Goal: Navigation & Orientation: Find specific page/section

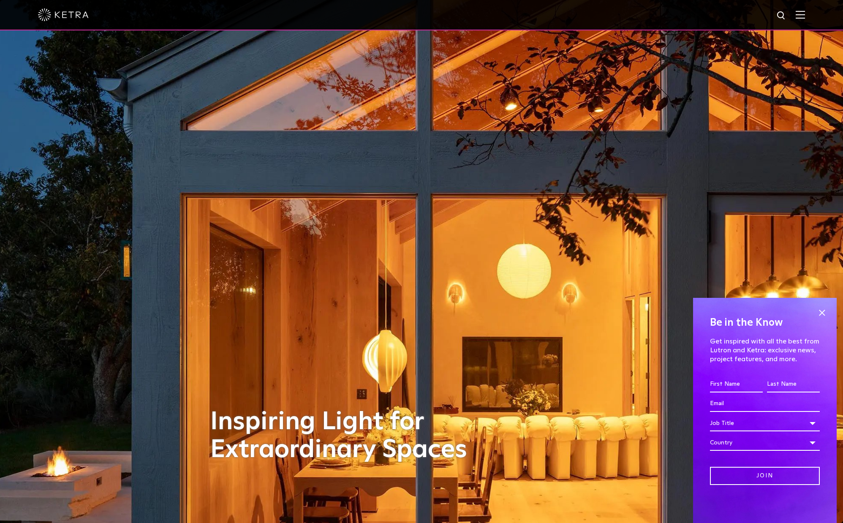
click at [801, 17] on img at bounding box center [799, 15] width 9 height 8
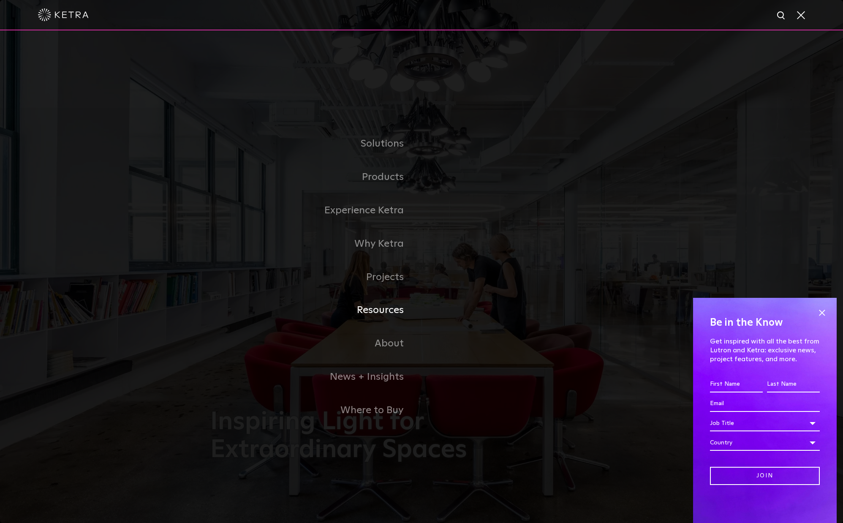
click at [386, 311] on link "Resources" at bounding box center [315, 309] width 211 height 33
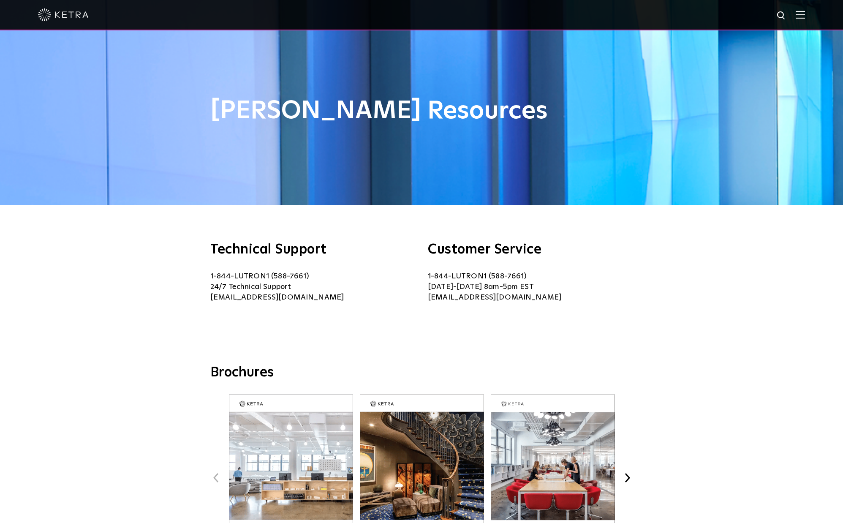
click at [800, 16] on img at bounding box center [799, 15] width 9 height 8
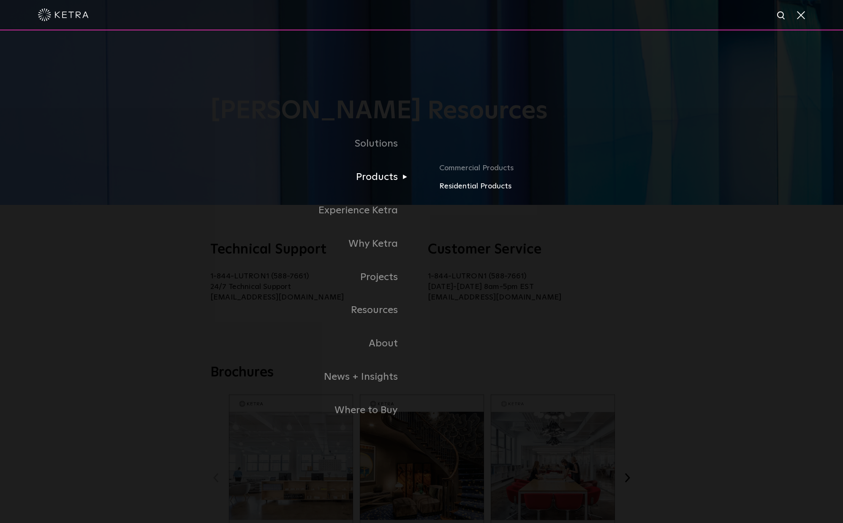
click at [449, 186] on link "Residential Products" at bounding box center [571, 186] width 265 height 12
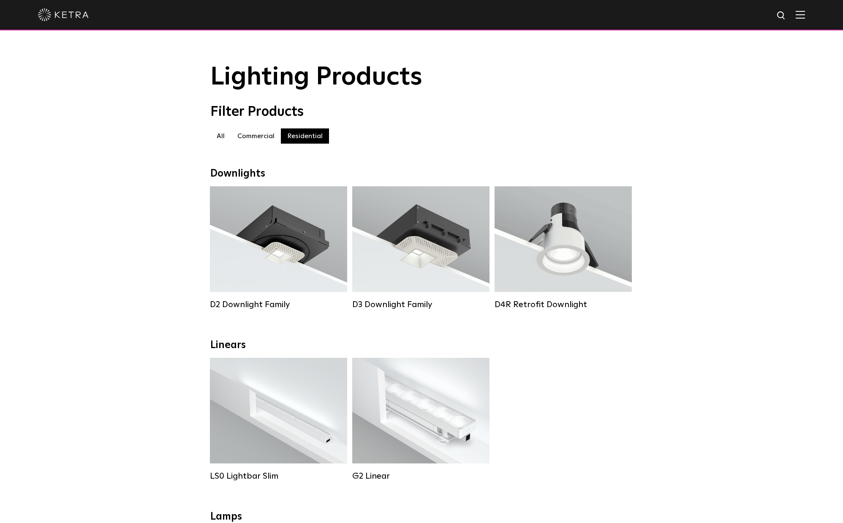
click at [803, 15] on img at bounding box center [799, 15] width 9 height 8
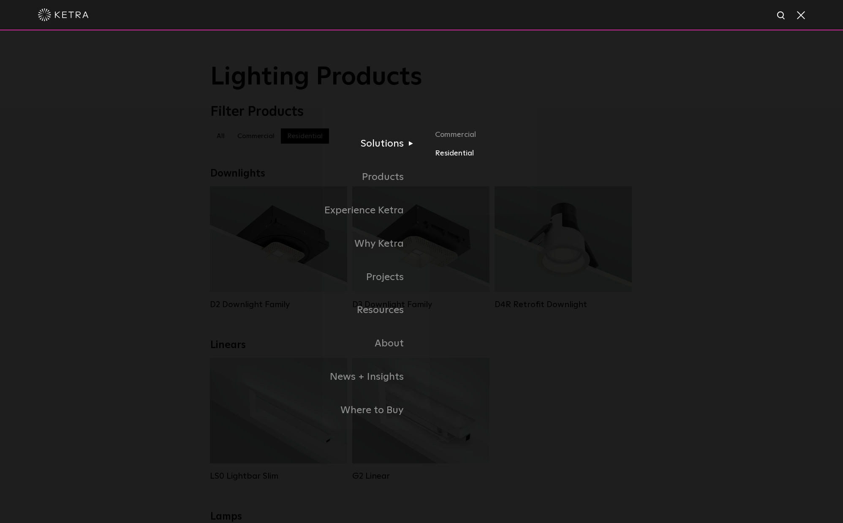
click at [443, 155] on link "Residential" at bounding box center [534, 153] width 198 height 12
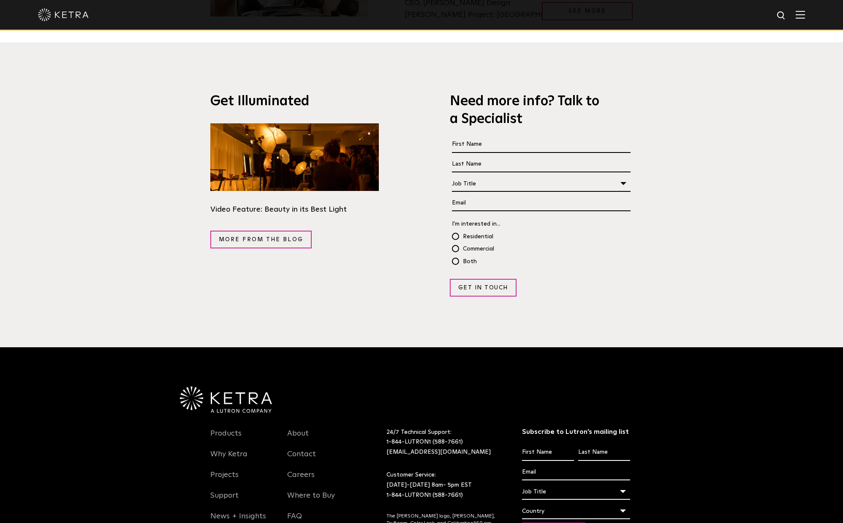
scroll to position [1643, 0]
click at [315, 491] on link "Where to Buy" at bounding box center [311, 500] width 48 height 19
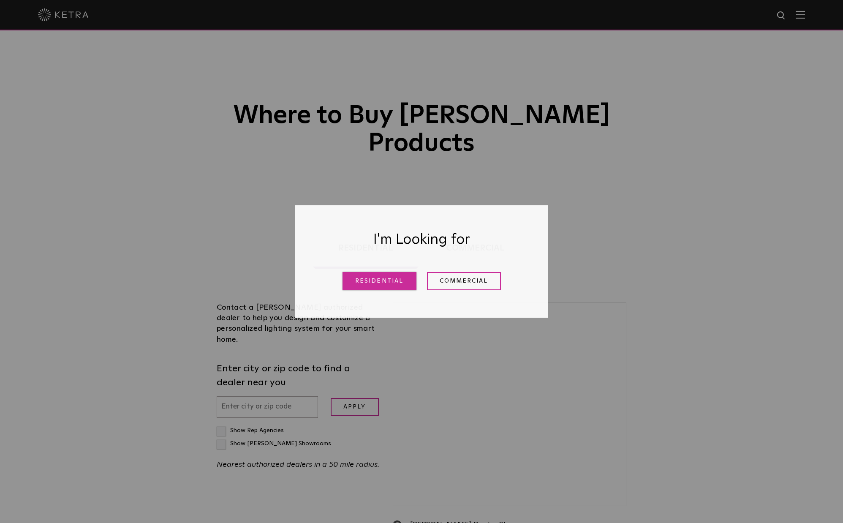
click at [396, 280] on link "Residential" at bounding box center [379, 281] width 74 height 18
